Goal: Task Accomplishment & Management: Complete application form

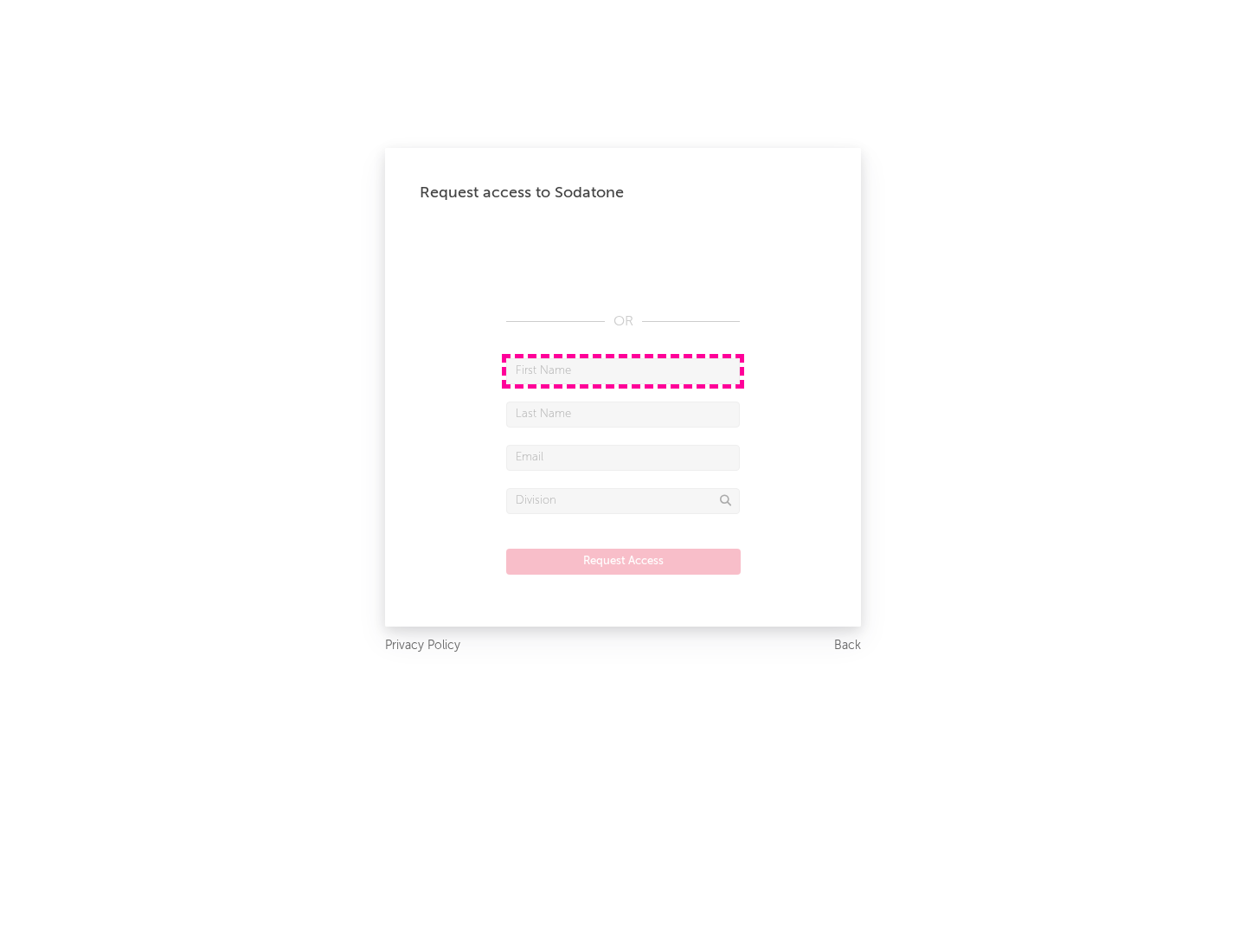
click at [623, 371] on input "text" at bounding box center [623, 372] width 234 height 26
type input "[PERSON_NAME]"
click at [623, 414] on input "text" at bounding box center [623, 415] width 234 height 26
type input "[PERSON_NAME]"
click at [623, 457] on input "text" at bounding box center [623, 458] width 234 height 26
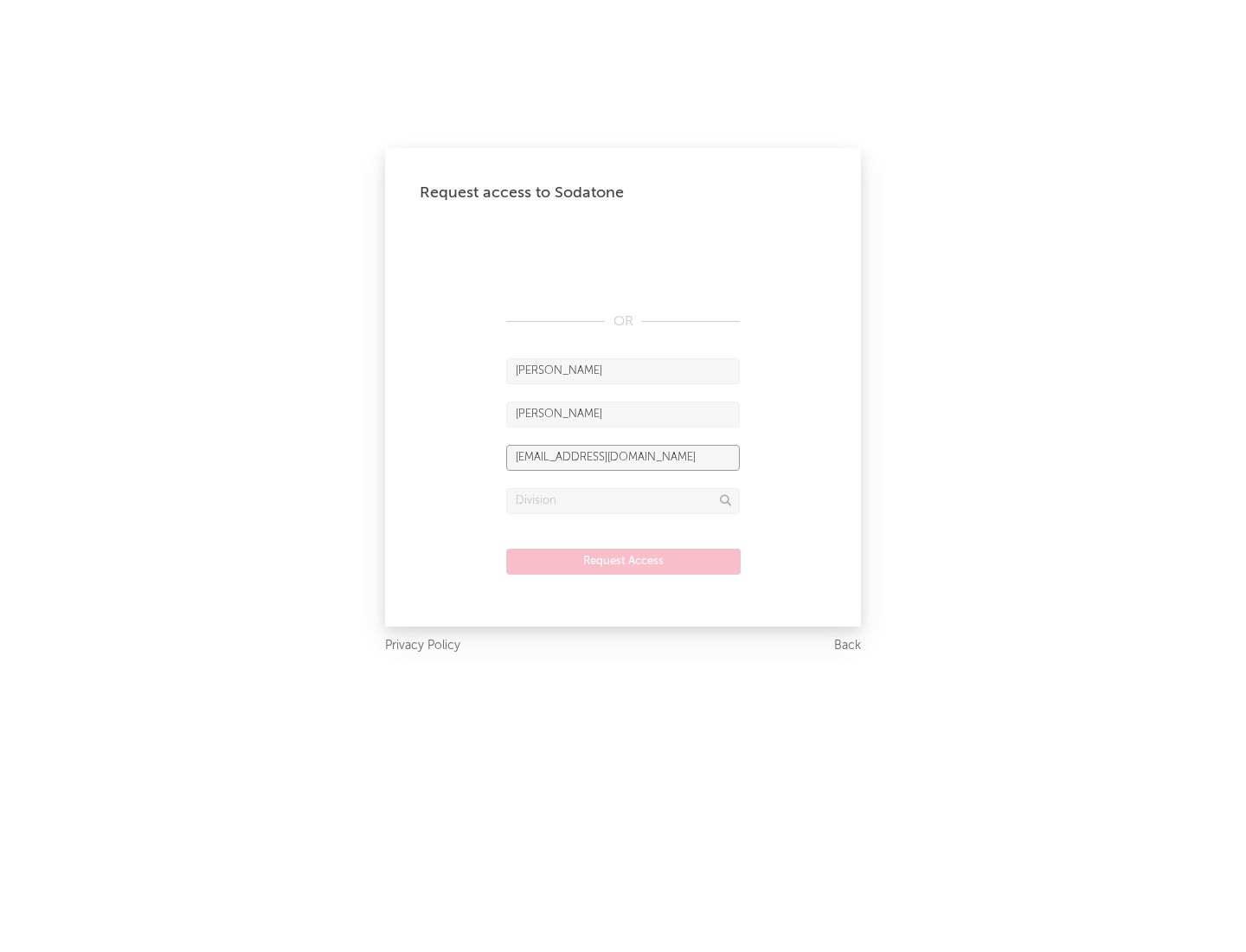
type input "[EMAIL_ADDRESS][DOMAIN_NAME]"
click at [623, 501] on input "text" at bounding box center [623, 502] width 234 height 26
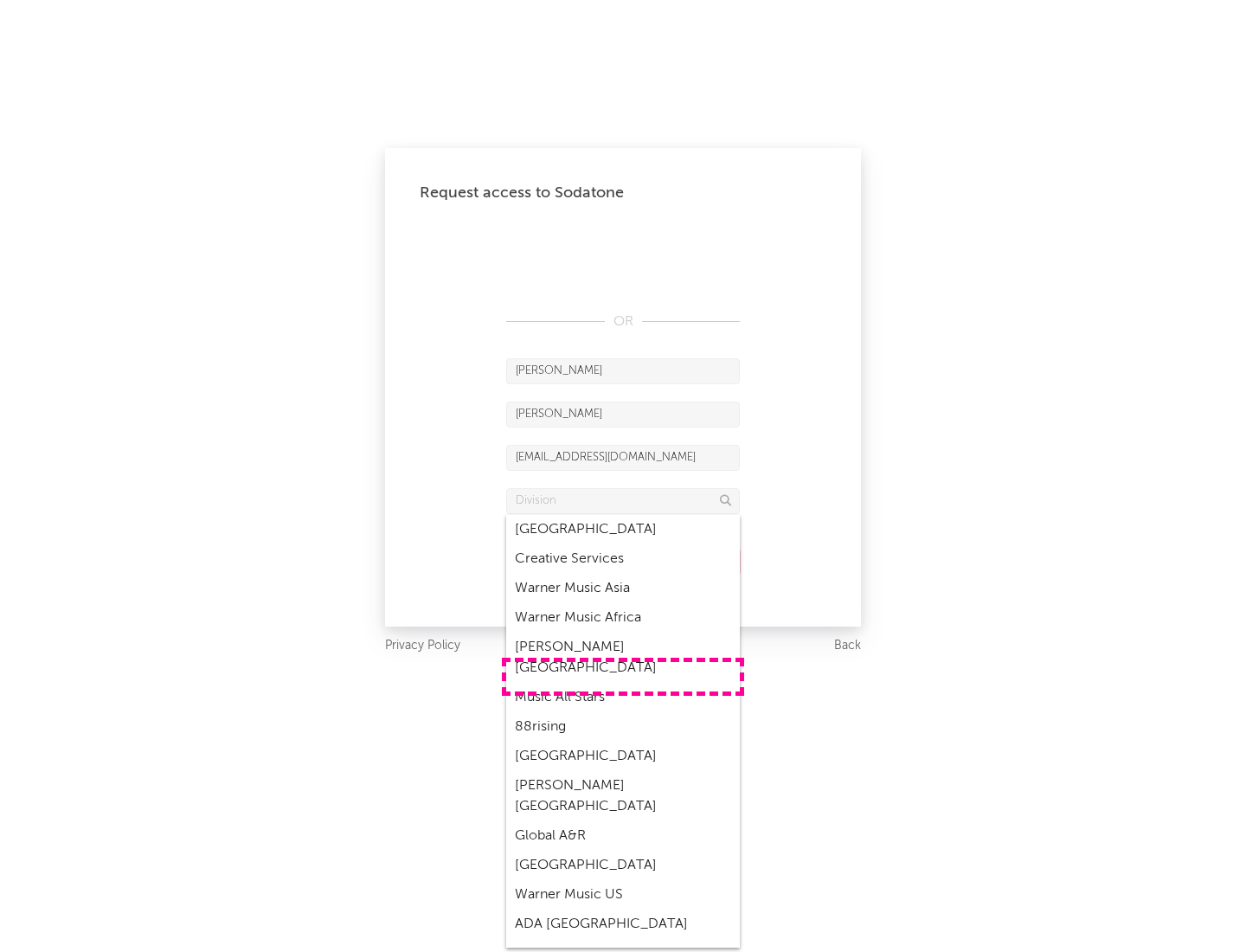
click at [623, 683] on div "Music All Stars" at bounding box center [623, 698] width 234 height 30
type input "Music All Stars"
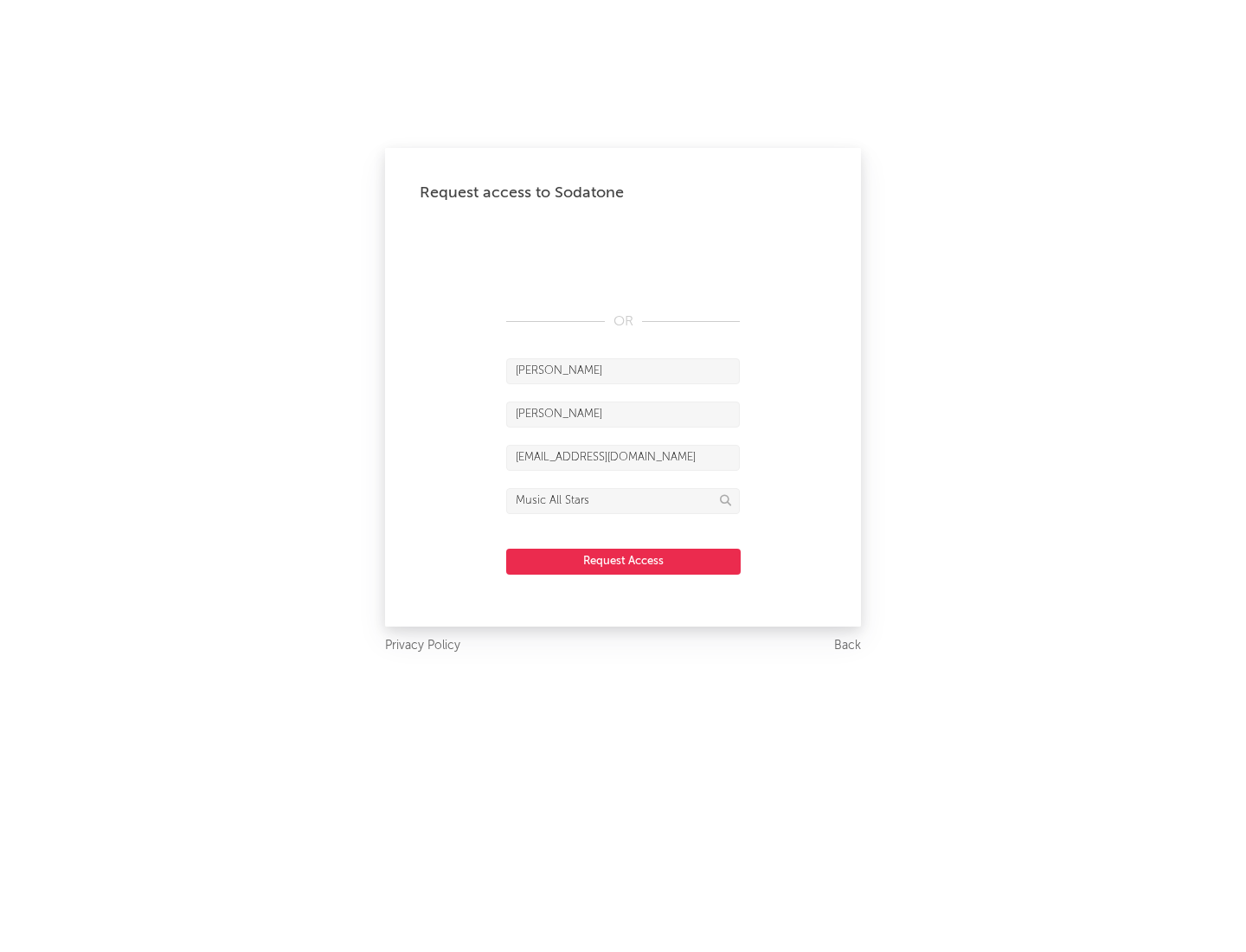
click at [623, 561] on button "Request Access" at bounding box center [623, 561] width 234 height 26
